Goal: Communication & Community: Answer question/provide support

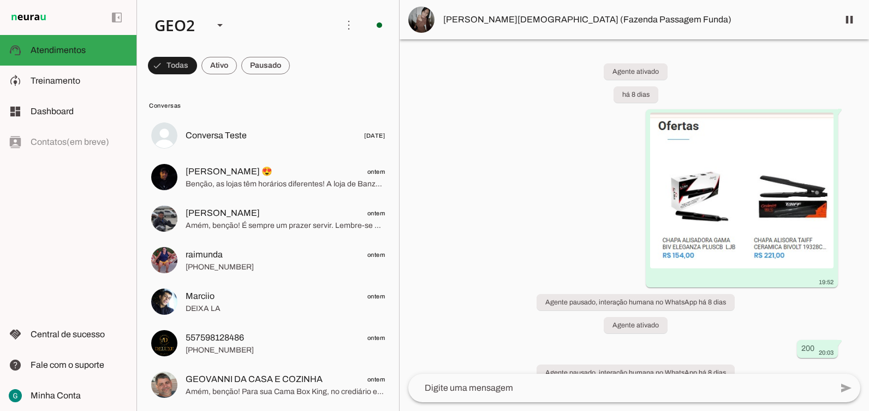
scroll to position [933, 0]
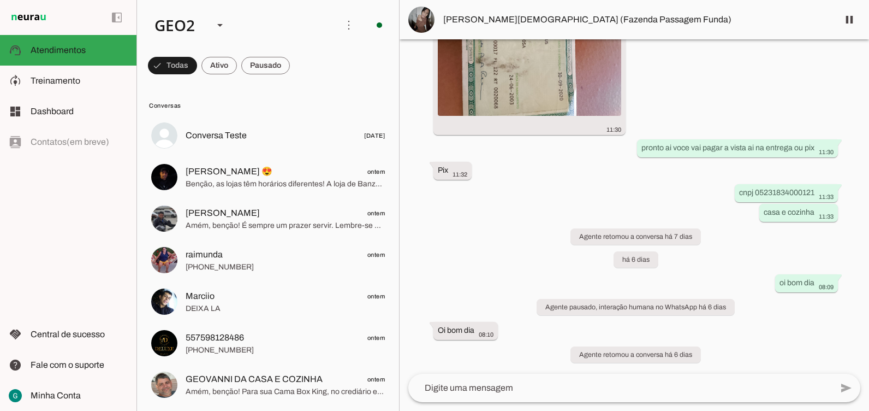
click at [526, 224] on div "Agente ativado há 8 dias 19:52 Agente pausado, interação humana no WhatsApp há …" at bounding box center [635, 206] width 470 height 334
click at [490, 225] on div "Agente ativado há 8 dias 19:52 Agente pausado, interação humana no WhatsApp há …" at bounding box center [635, 206] width 470 height 334
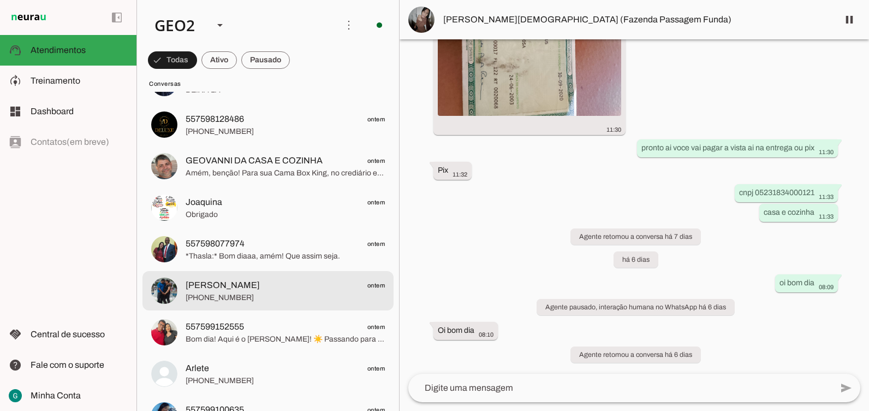
scroll to position [164, 0]
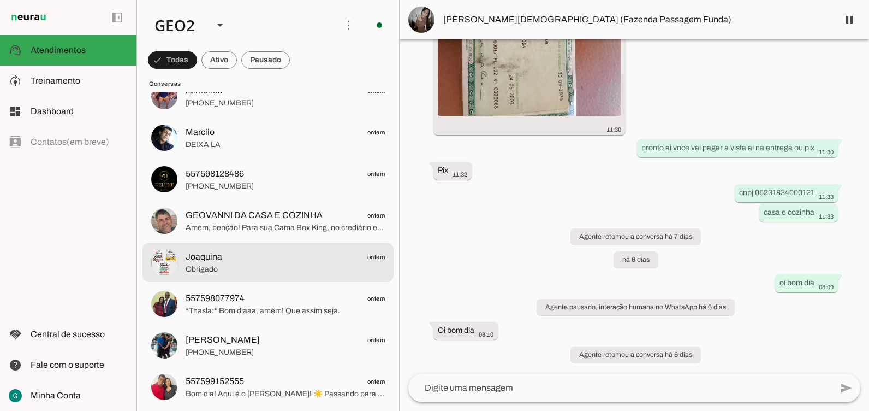
click at [218, 265] on span "Obrigado" at bounding box center [285, 269] width 199 height 11
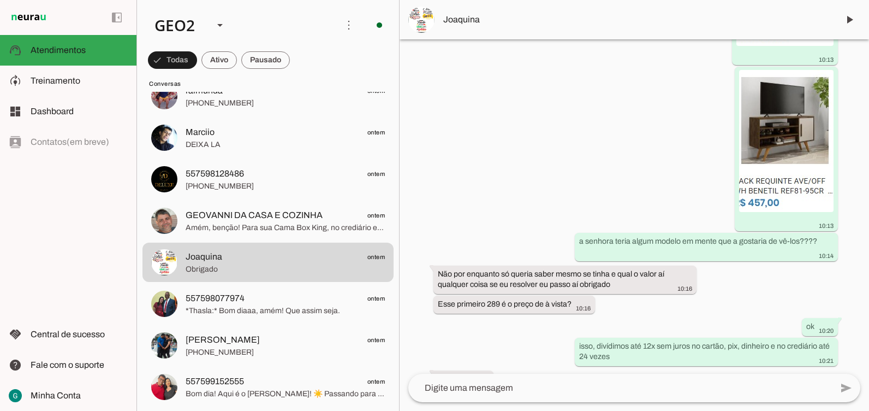
scroll to position [2147, 0]
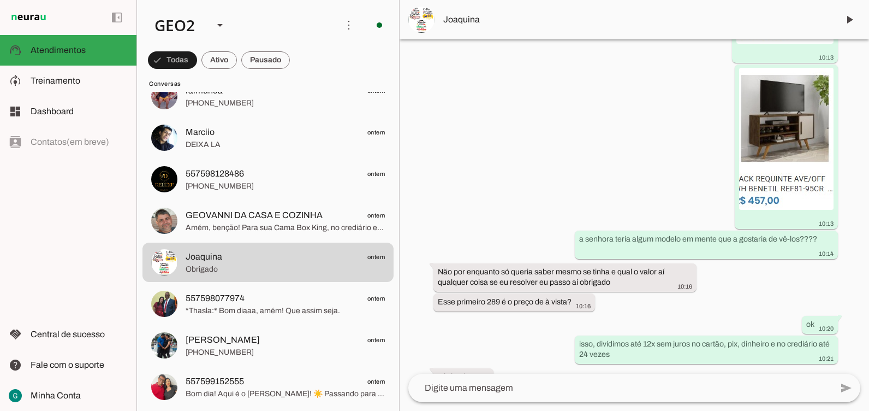
click at [535, 247] on div "Agente ativado Agente pausado, interação humana no WhatsApp há cerca de 22 hora…" at bounding box center [635, 206] width 470 height 334
click at [535, 275] on div "Agente ativado Agente pausado, interação humana no WhatsApp há cerca de 22 hora…" at bounding box center [635, 206] width 470 height 334
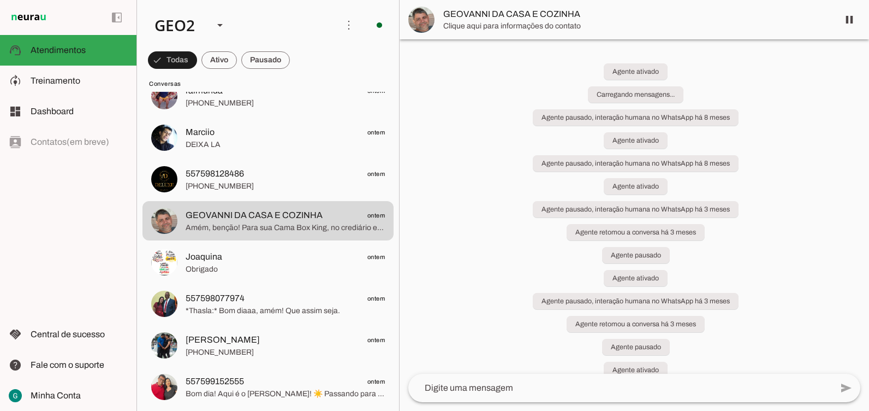
click at [461, 259] on div "Agente ativado Carregando mensagens... Agente pausado, interação humana no What…" at bounding box center [635, 206] width 470 height 334
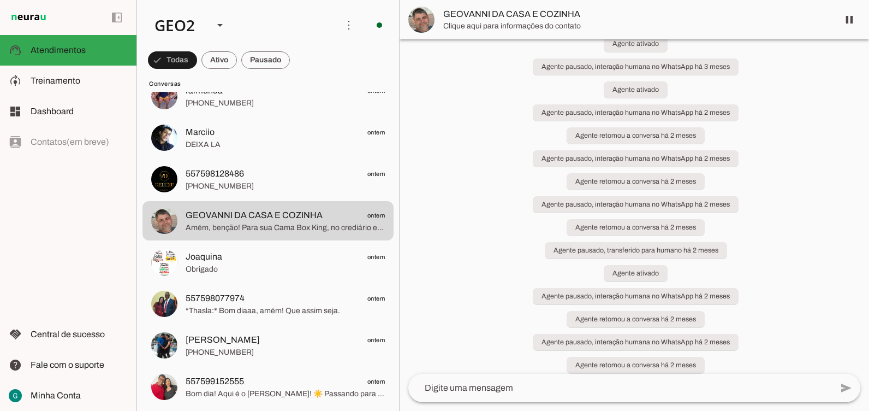
scroll to position [328, 0]
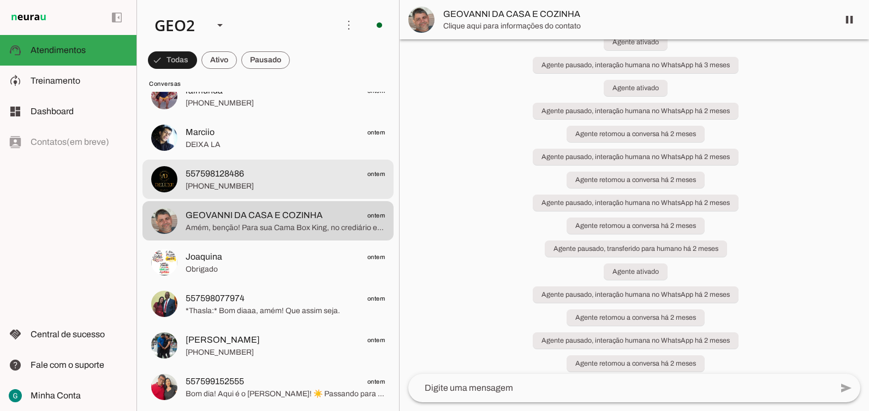
click at [169, 191] on img at bounding box center [164, 179] width 26 height 26
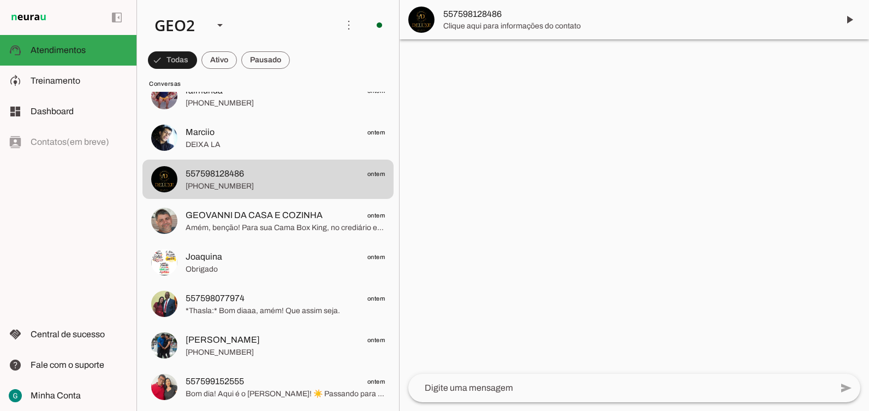
click at [535, 166] on div at bounding box center [635, 205] width 470 height 411
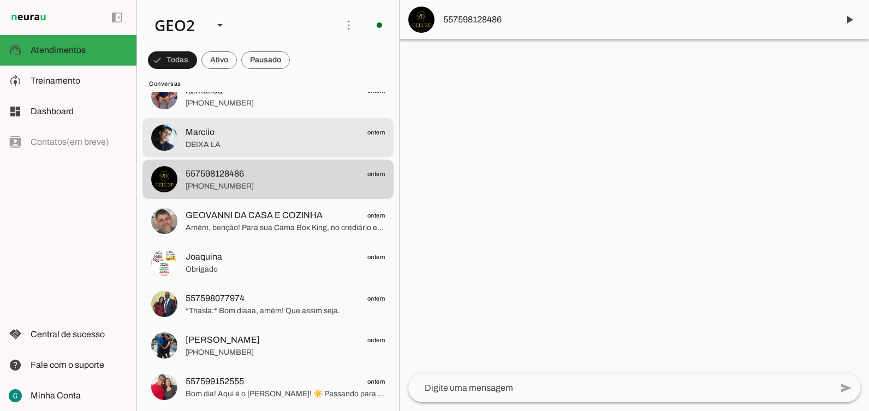
click at [187, 149] on span "DEIXA LA" at bounding box center [285, 144] width 199 height 11
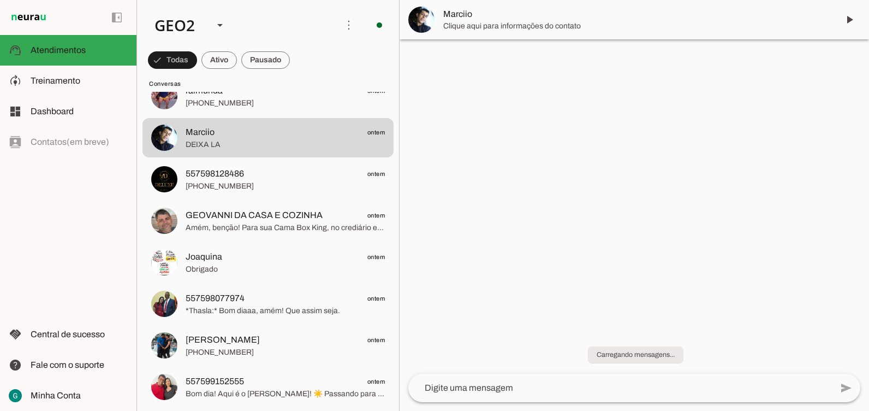
click at [535, 253] on div at bounding box center [635, 205] width 470 height 411
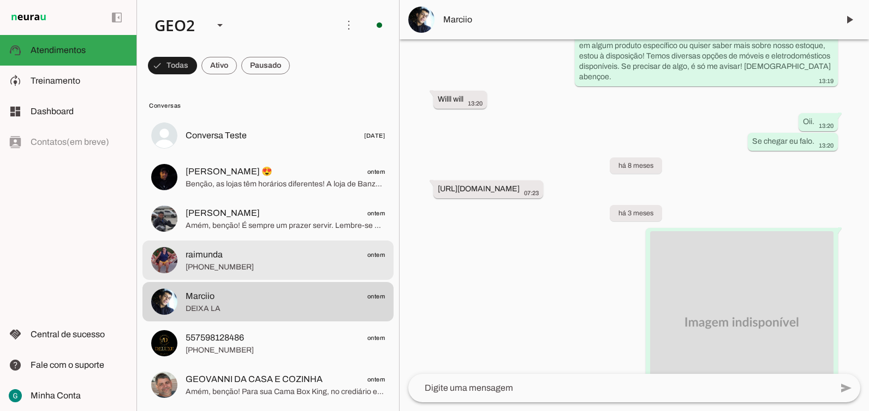
click at [220, 144] on div at bounding box center [285, 136] width 199 height 16
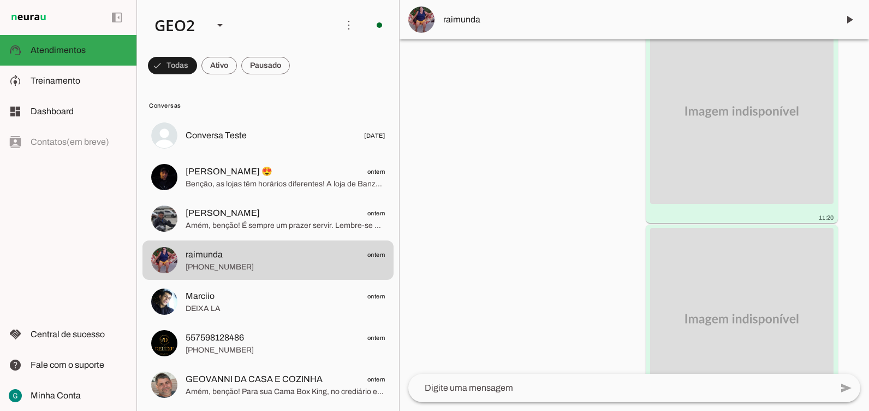
scroll to position [12606, 0]
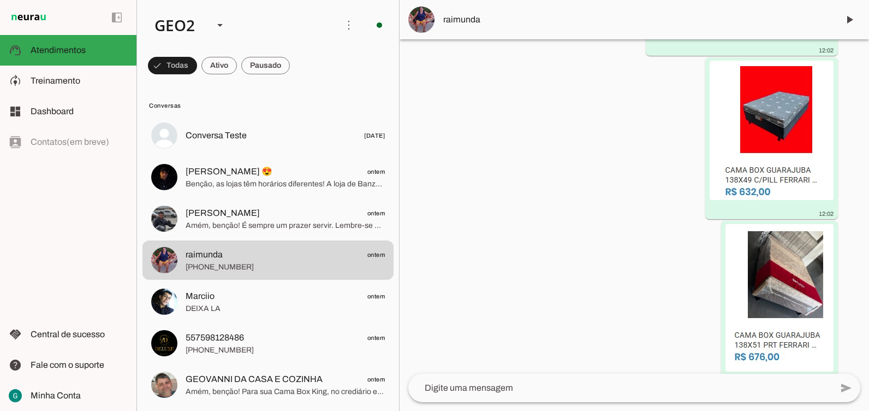
click at [535, 218] on div "Agente pausado, interação humana no WhatsApp há 8 meses Agente pausado, interaç…" at bounding box center [635, 206] width 470 height 334
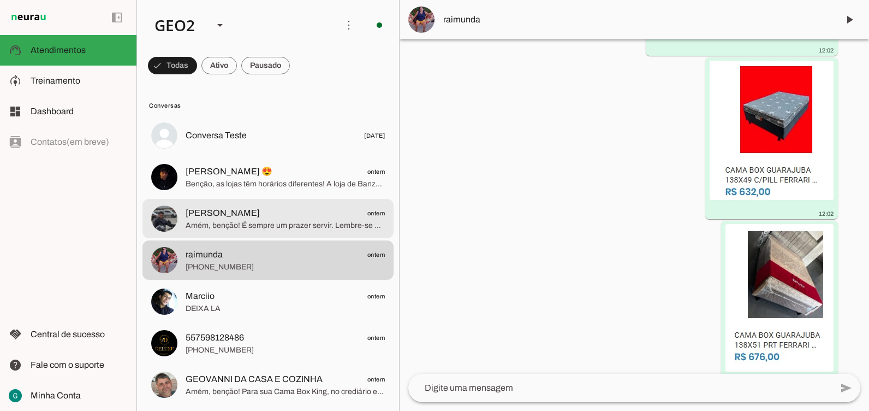
click at [249, 213] on span "[PERSON_NAME] ontem" at bounding box center [285, 213] width 199 height 14
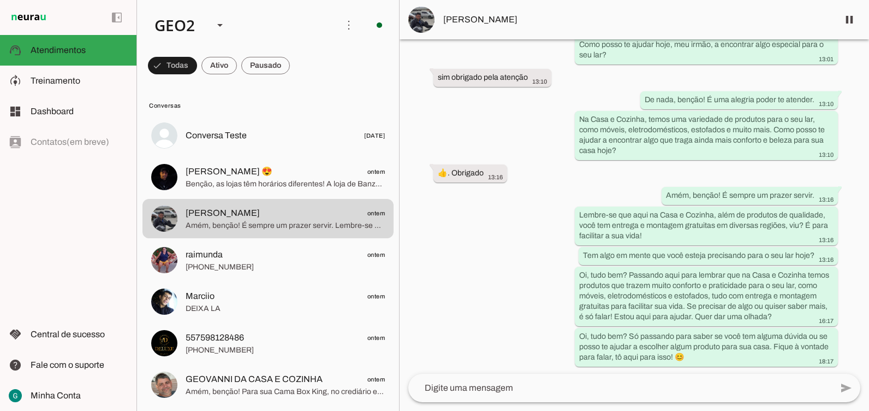
scroll to position [443, 0]
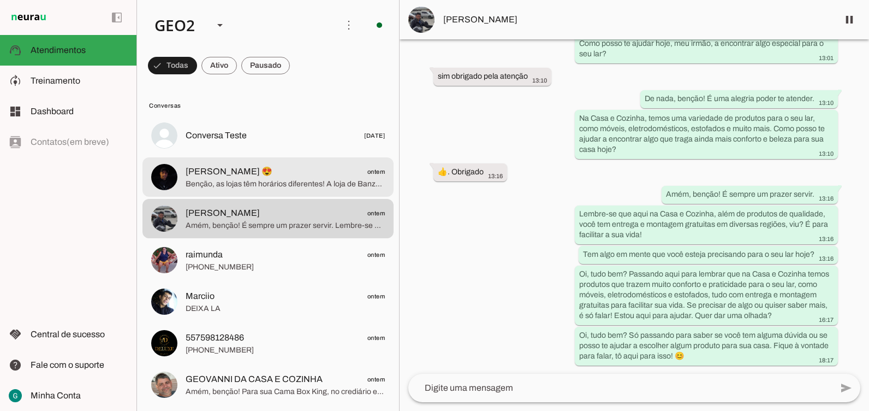
click at [245, 177] on span "[PERSON_NAME] 😍" at bounding box center [229, 171] width 87 height 13
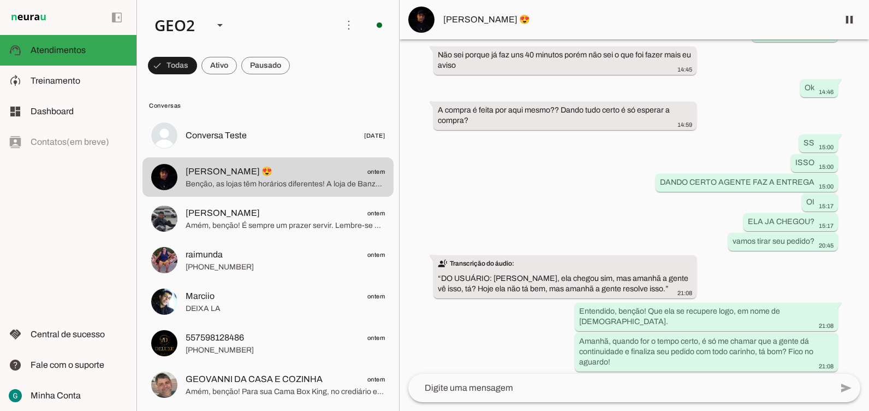
scroll to position [5731, 0]
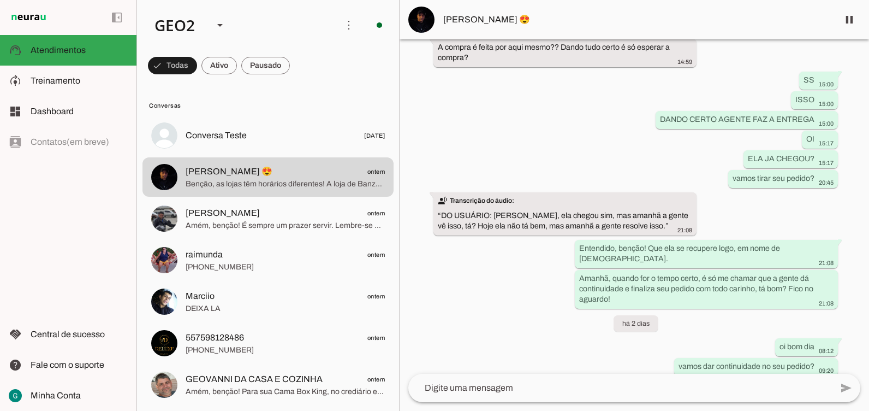
click at [535, 155] on div "Agente ativado Agente pausado, interação humana no WhatsApp há 6 dias Agente at…" at bounding box center [635, 206] width 470 height 334
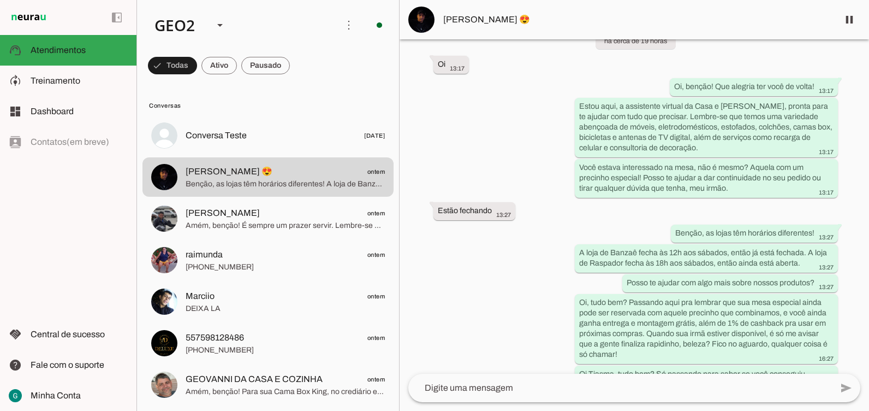
scroll to position [6532, 0]
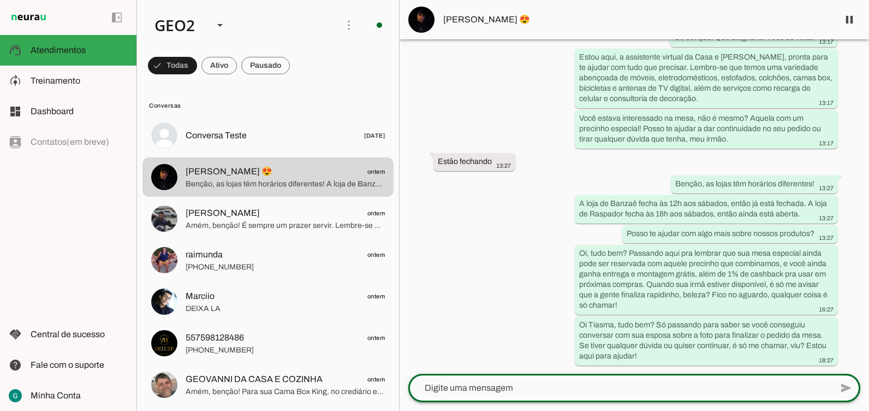
click at [466, 319] on div at bounding box center [620, 388] width 424 height 28
click at [468, 319] on textarea at bounding box center [620, 387] width 424 height 13
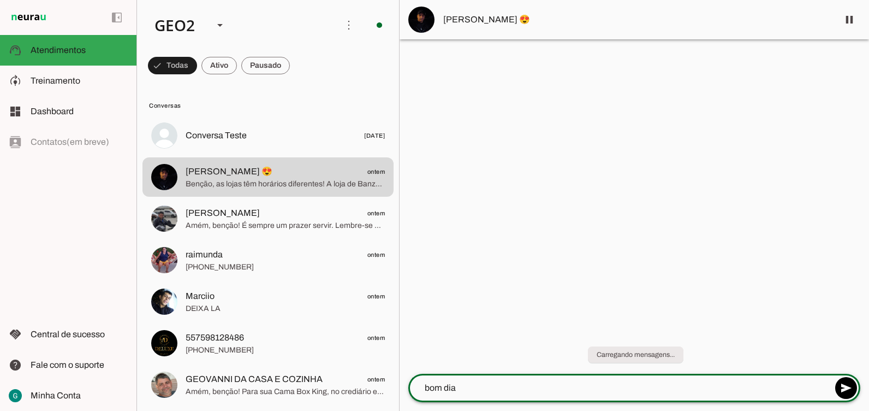
type textarea "bom dia"
type textarea "tudo bem?"
type textarea "conseguiu fazer a biometria"
type textarea "?"
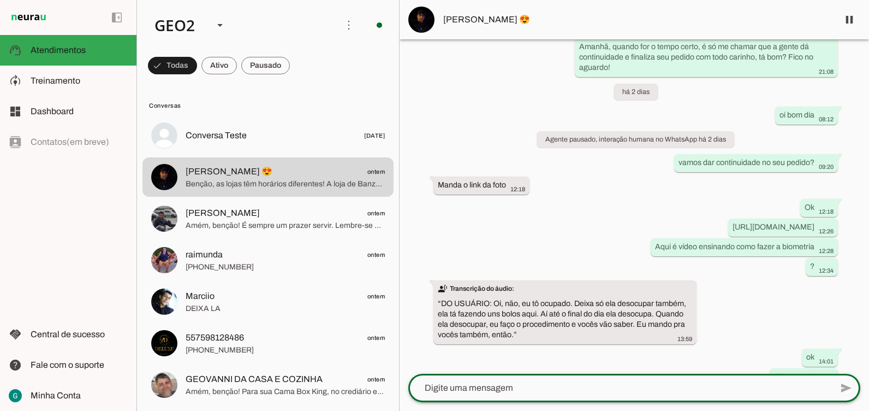
scroll to position [6689, 0]
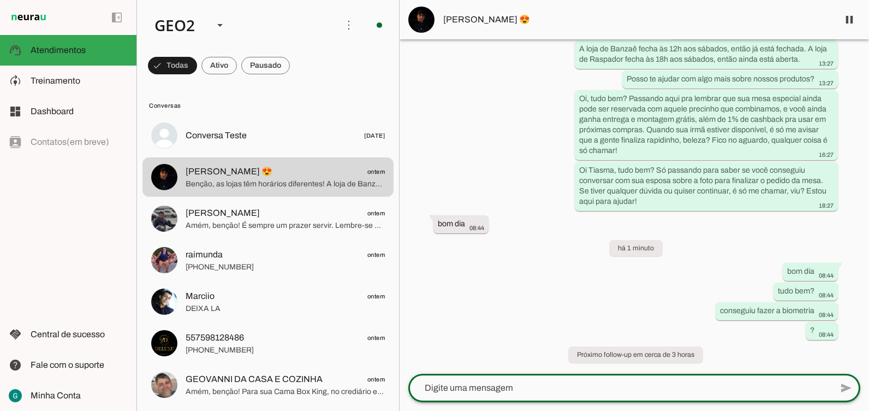
click at [535, 269] on div "Agente ativado há 6 dias transcribe Transcrição do áudio: “ DO USUÁRIO: Oi, boa…" at bounding box center [635, 206] width 470 height 334
